Goal: Find specific fact: Find specific fact

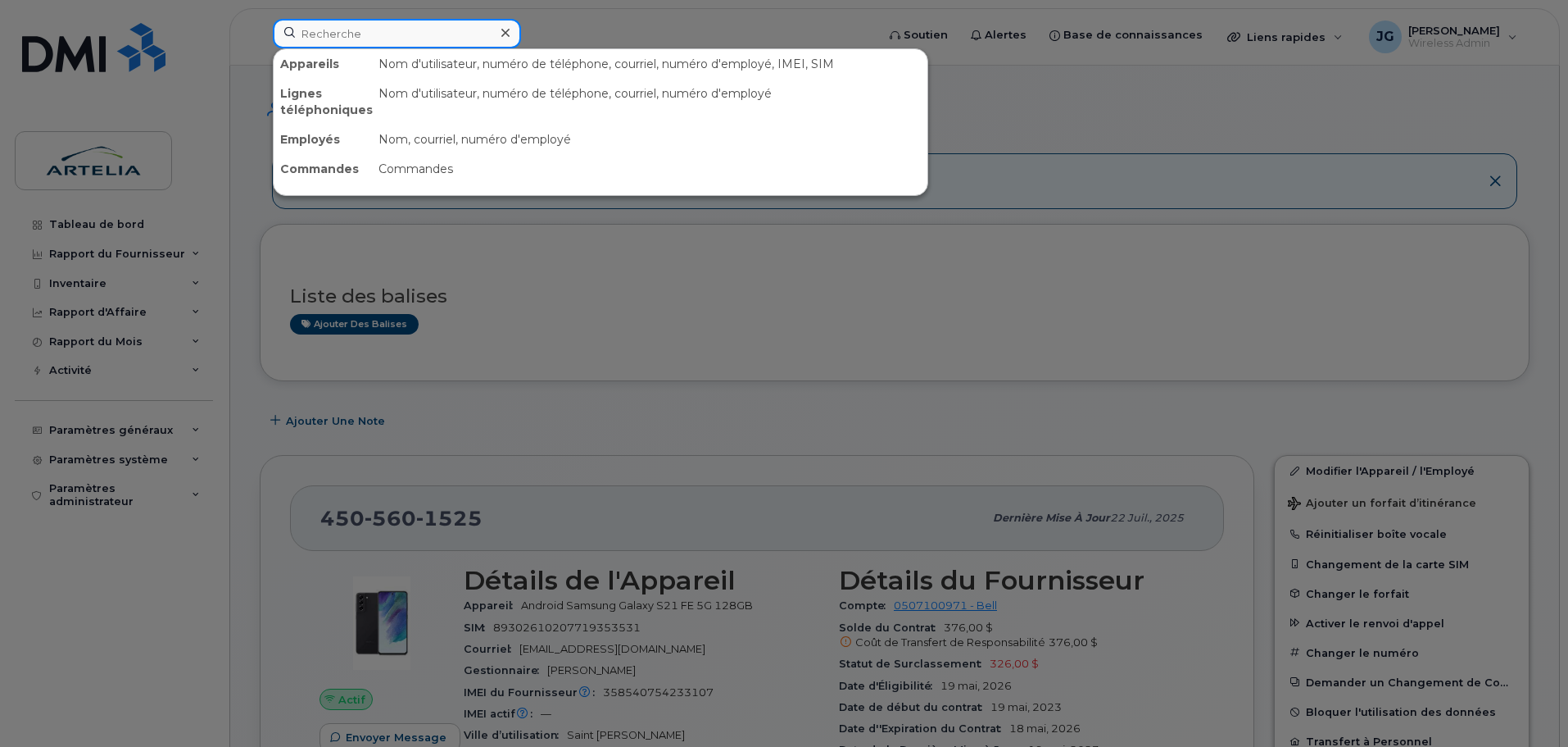
click at [351, 21] on input at bounding box center [397, 33] width 249 height 29
paste input "438 449-9134"
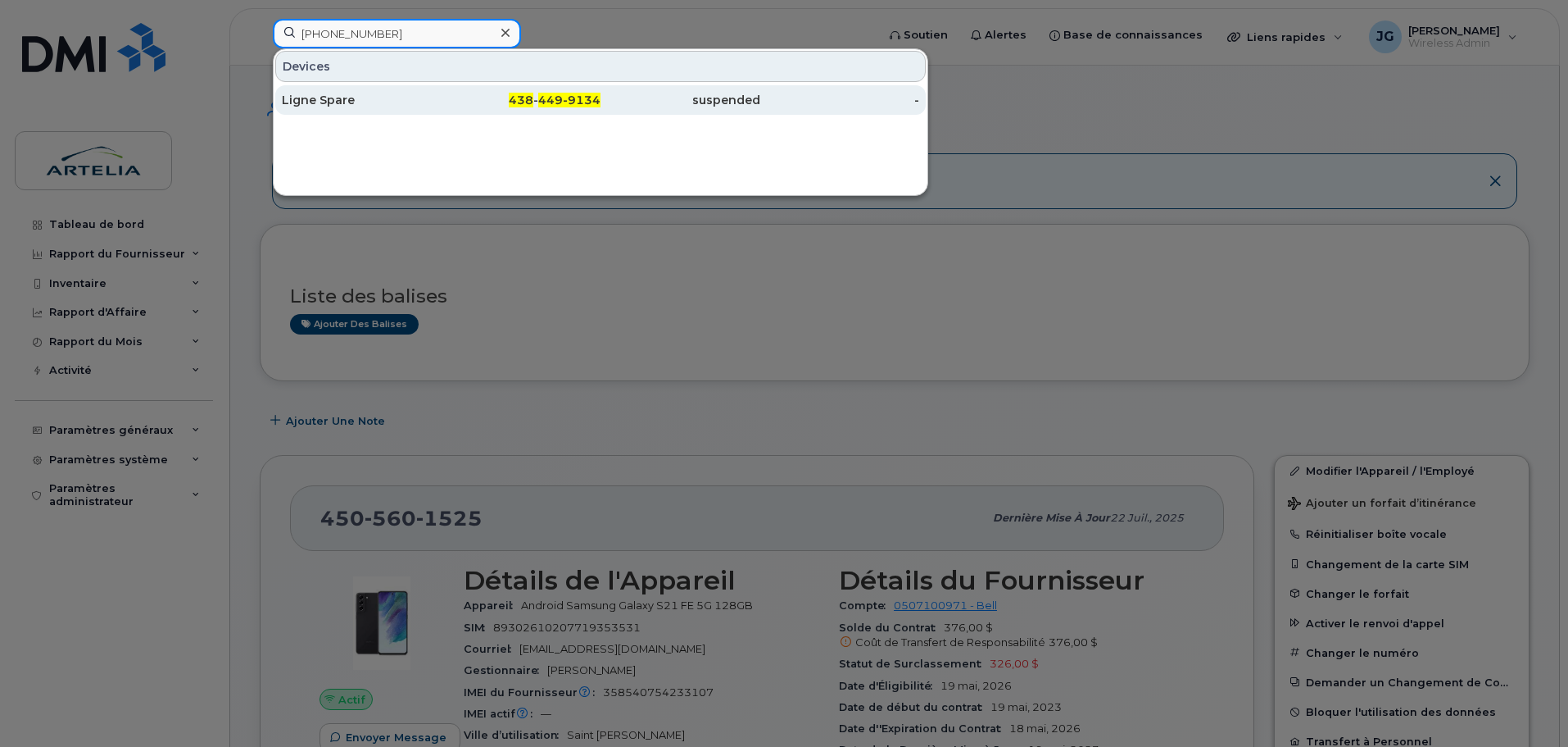
type input "438 449-9134"
click at [442, 111] on div "Ligne Spare" at bounding box center [522, 100] width 160 height 29
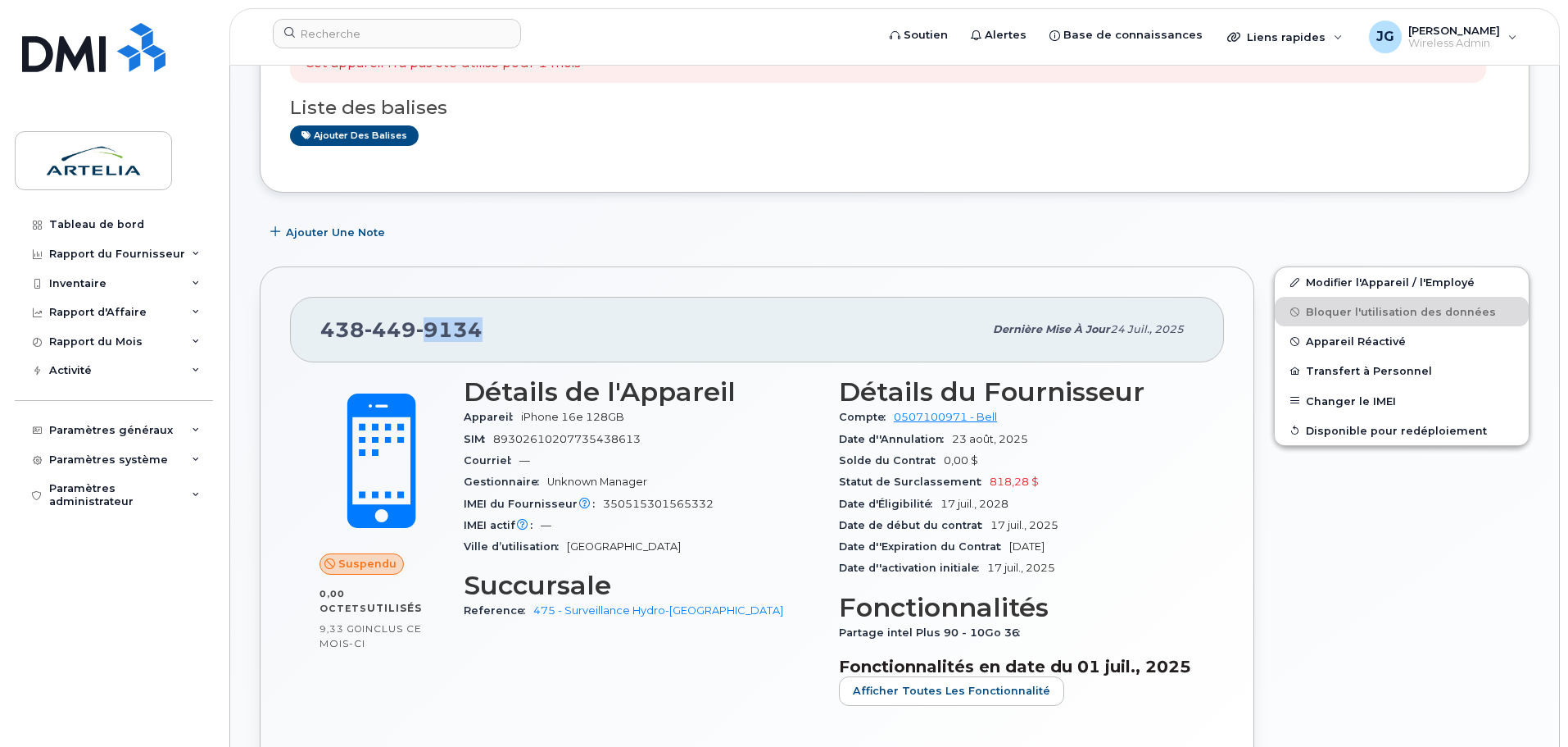
scroll to position [184, 0]
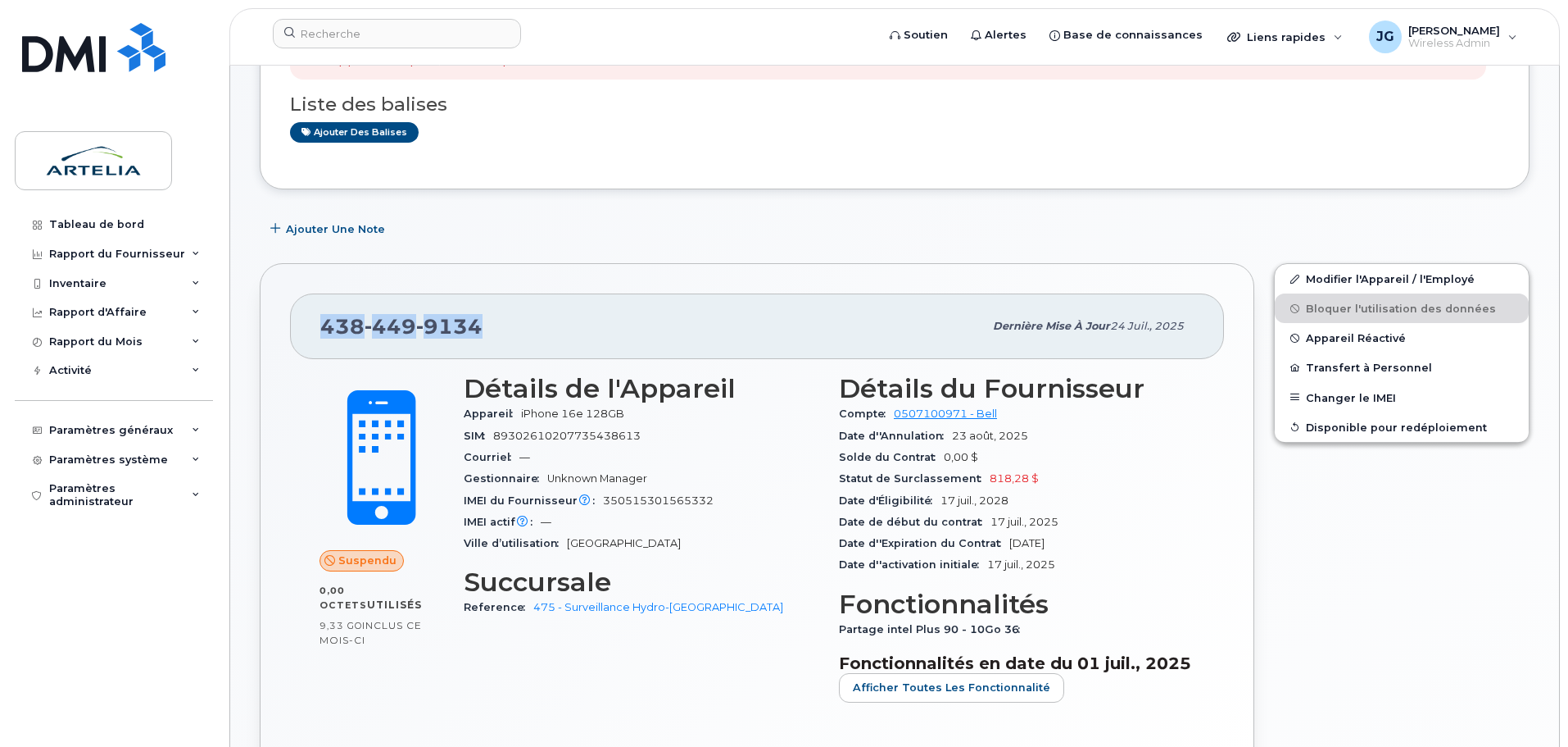
drag, startPoint x: 489, startPoint y: 348, endPoint x: 292, endPoint y: 343, distance: 197.1
click at [292, 343] on div "[PHONE_NUMBER] Dernière mise à jour 24 juil., 2025" at bounding box center [757, 326] width 934 height 65
copy span "[PHONE_NUMBER]"
